Goal: Information Seeking & Learning: Learn about a topic

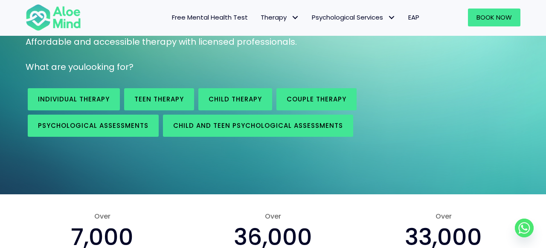
scroll to position [114, 0]
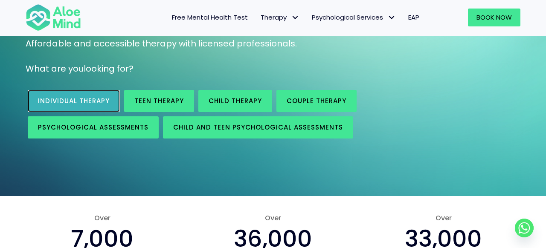
click at [84, 96] on link "Individual therapy" at bounding box center [74, 101] width 92 height 22
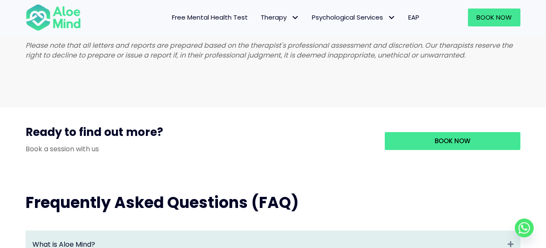
scroll to position [729, 0]
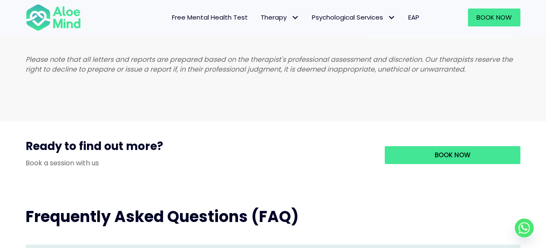
click at [208, 25] on link "Free Mental Health Test" at bounding box center [210, 18] width 89 height 18
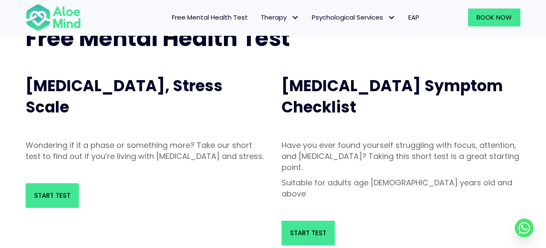
scroll to position [70, 0]
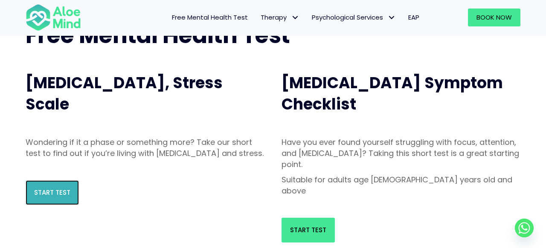
click at [47, 197] on span "Start Test" at bounding box center [52, 192] width 36 height 9
